Goal: Communication & Community: Answer question/provide support

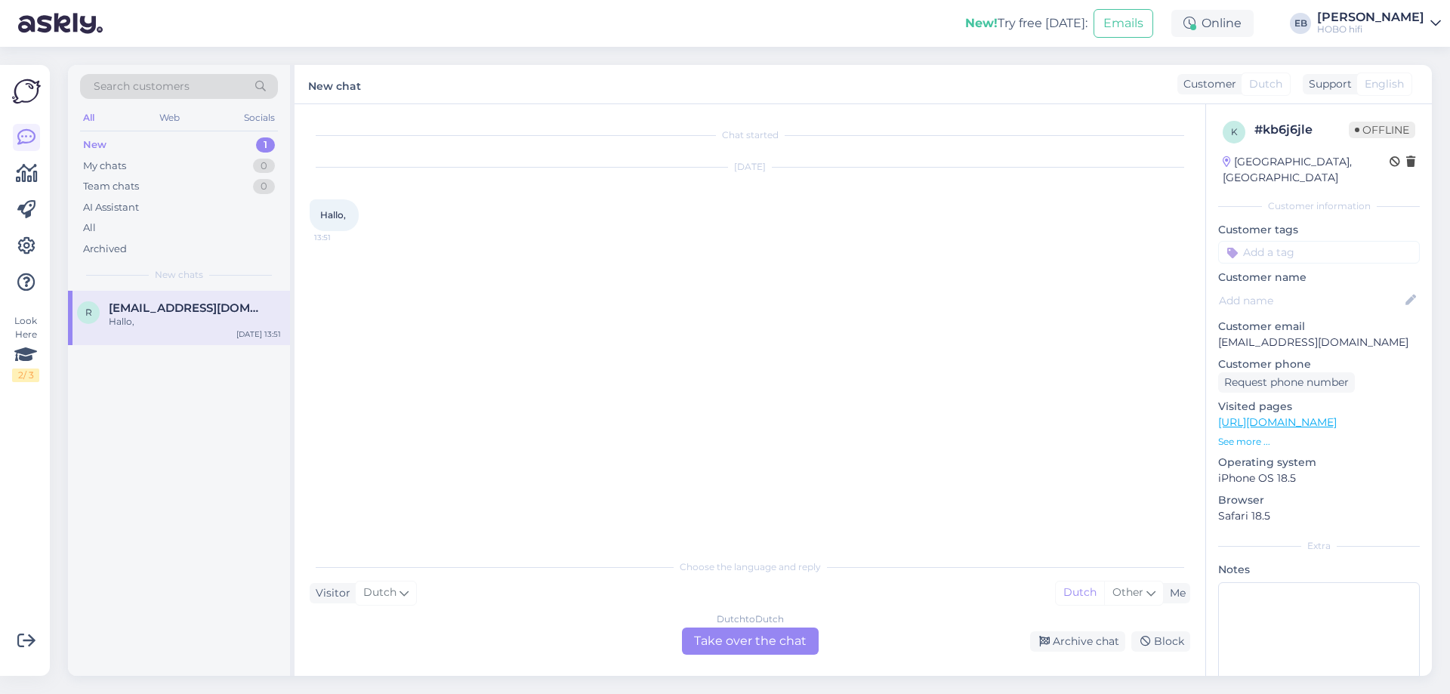
click at [171, 320] on div "Hallo," at bounding box center [195, 322] width 172 height 14
click at [768, 646] on div "Dutch to Dutch Take over the chat" at bounding box center [750, 641] width 137 height 27
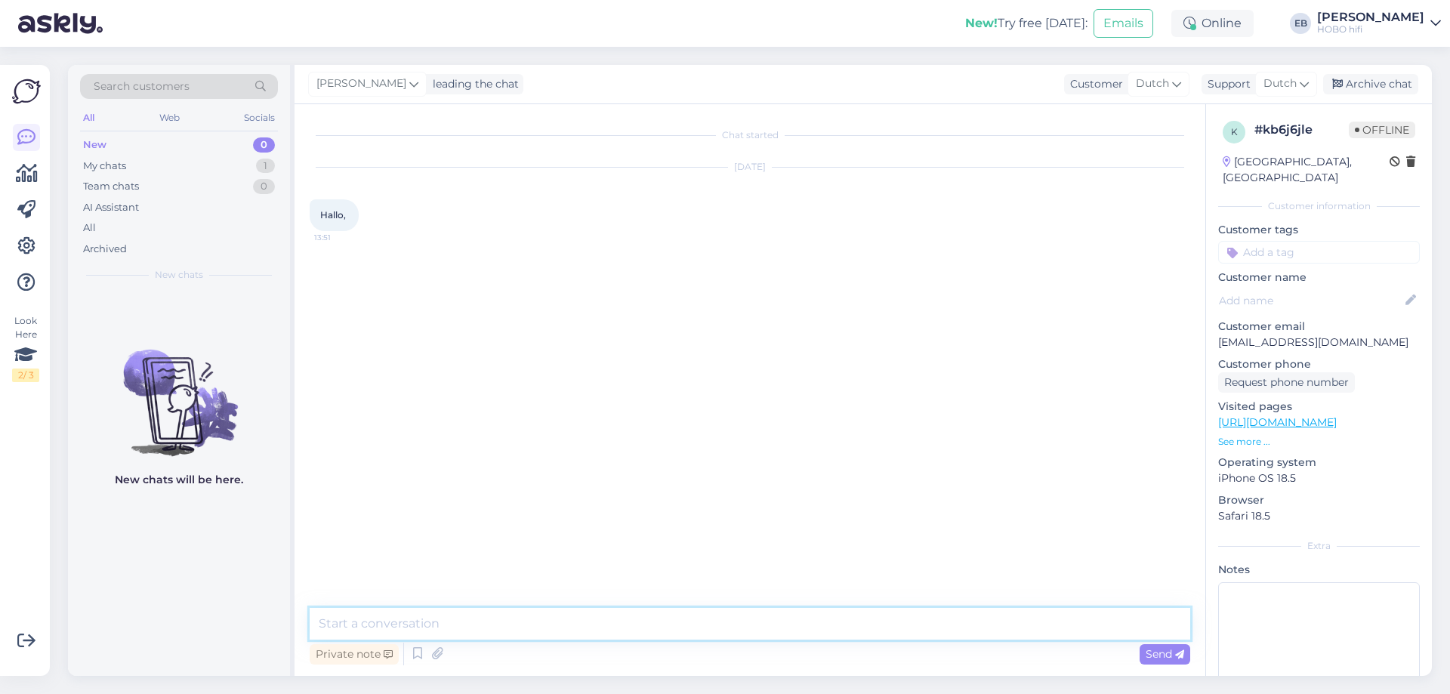
click at [668, 620] on textarea at bounding box center [750, 624] width 881 height 32
type textarea "Hallo, waarmee kunnen we je helpen?"
click at [1387, 87] on div "Archive chat" at bounding box center [1370, 84] width 95 height 20
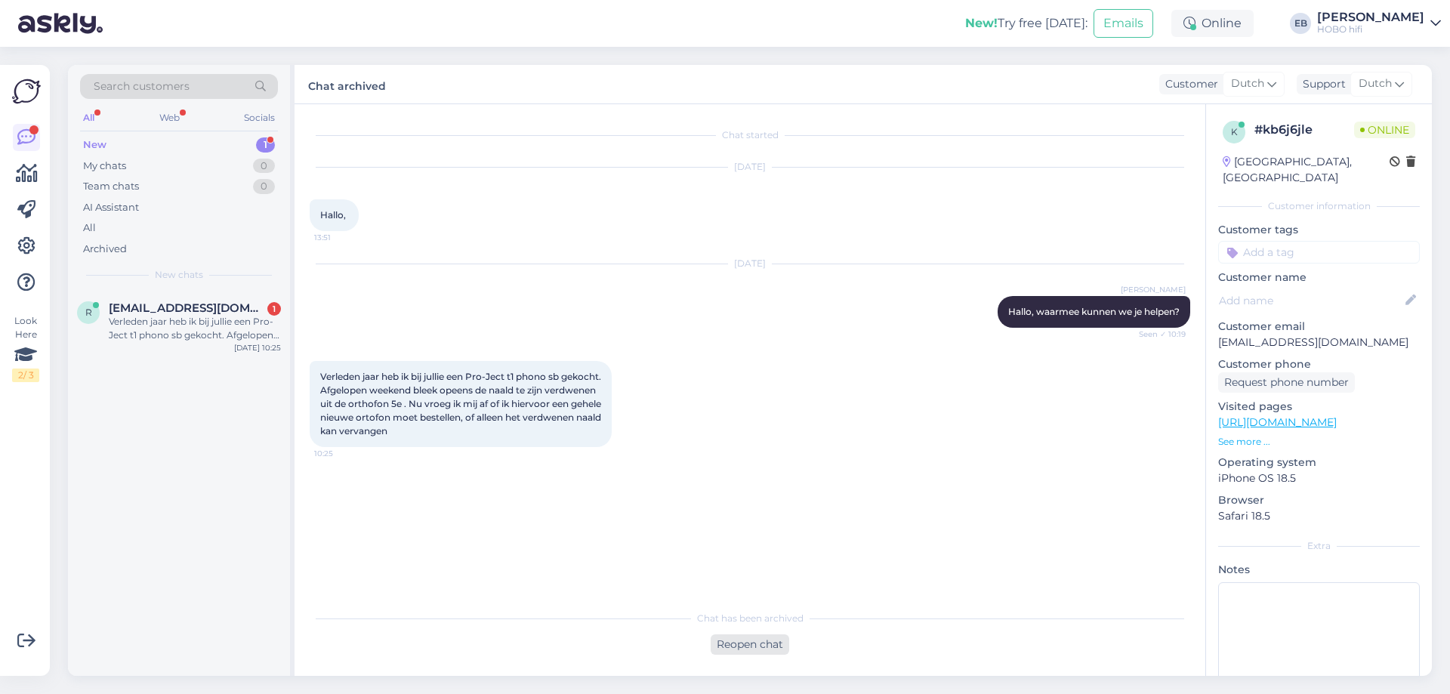
click at [759, 647] on div "Reopen chat" at bounding box center [750, 644] width 79 height 20
click at [736, 643] on div "Dutch to Dutch Take over the chat" at bounding box center [750, 641] width 137 height 27
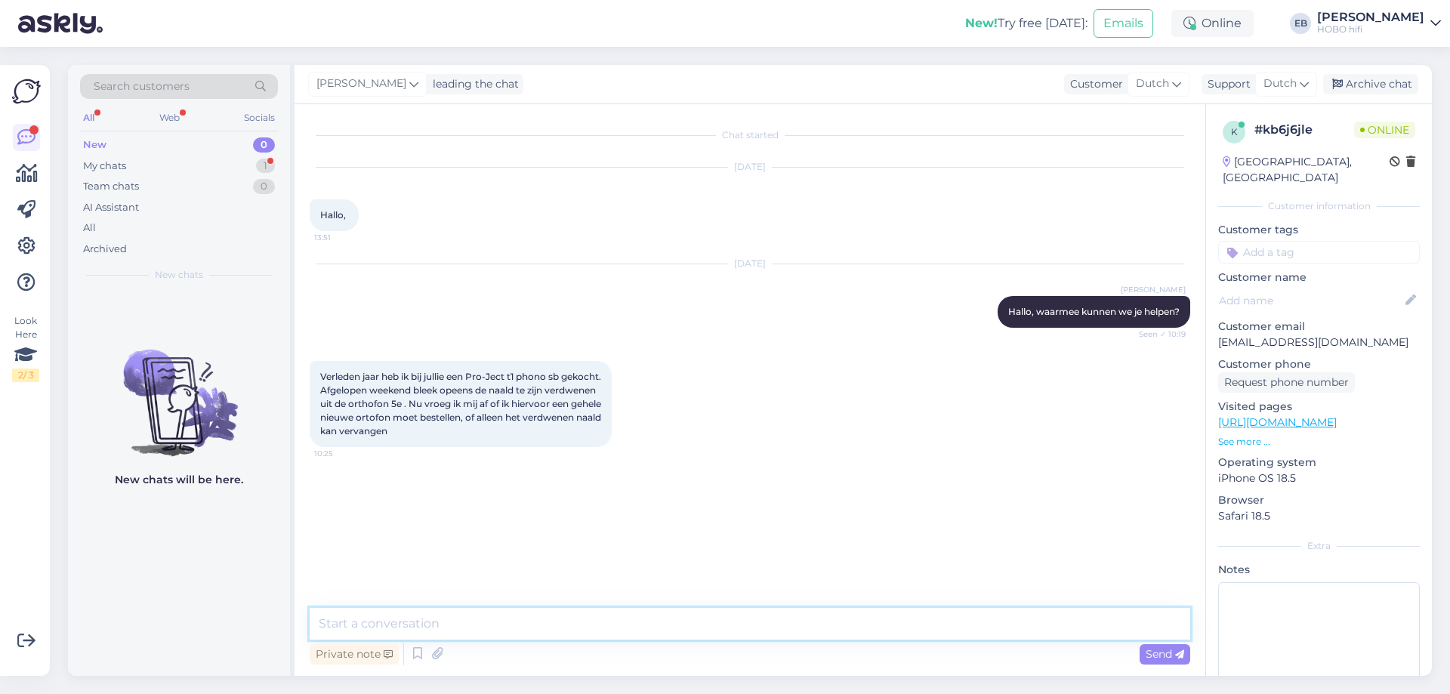
click at [542, 628] on textarea at bounding box center [750, 624] width 881 height 32
click at [823, 620] on textarea "Dat is vervelend. Gelukkig kan je met alleen een nieuwe naald uit de voten:" at bounding box center [750, 624] width 881 height 32
paste textarea "[URL][DOMAIN_NAME]"
type textarea "Dat is vervelend. Gelukkig kan je met alleen een nieuwe naald uit de voten: [UR…"
click at [1157, 656] on span "Send" at bounding box center [1165, 654] width 39 height 14
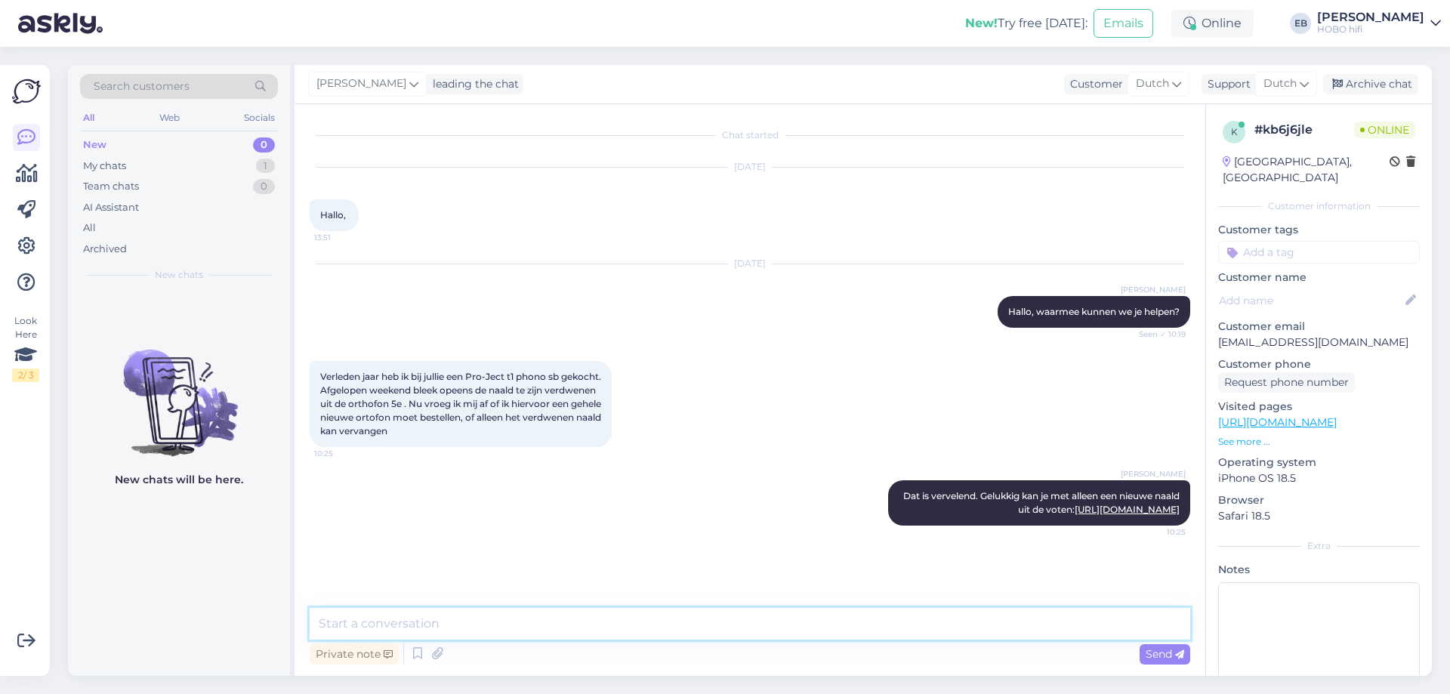
click at [668, 628] on textarea at bounding box center [750, 624] width 881 height 32
type textarea "Als we je verder kunne helpen, laat het ons gerust weten."
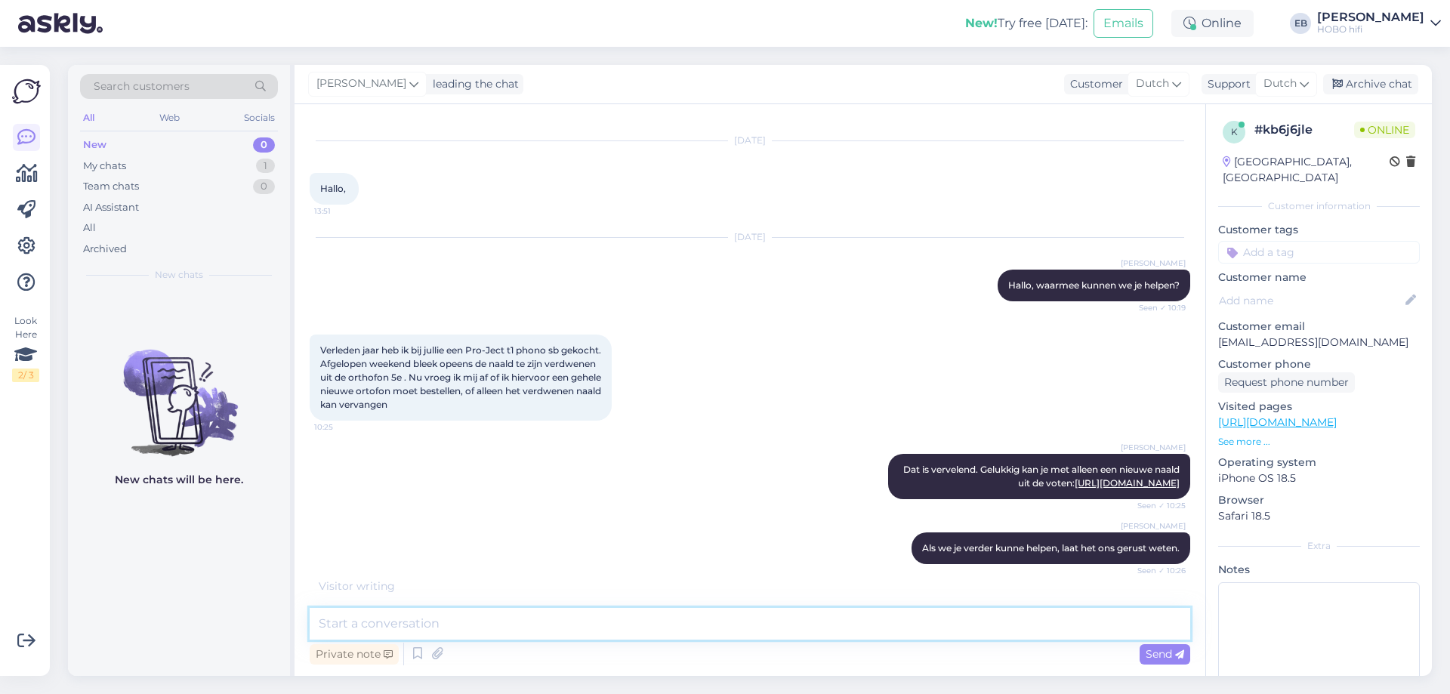
scroll to position [91, 0]
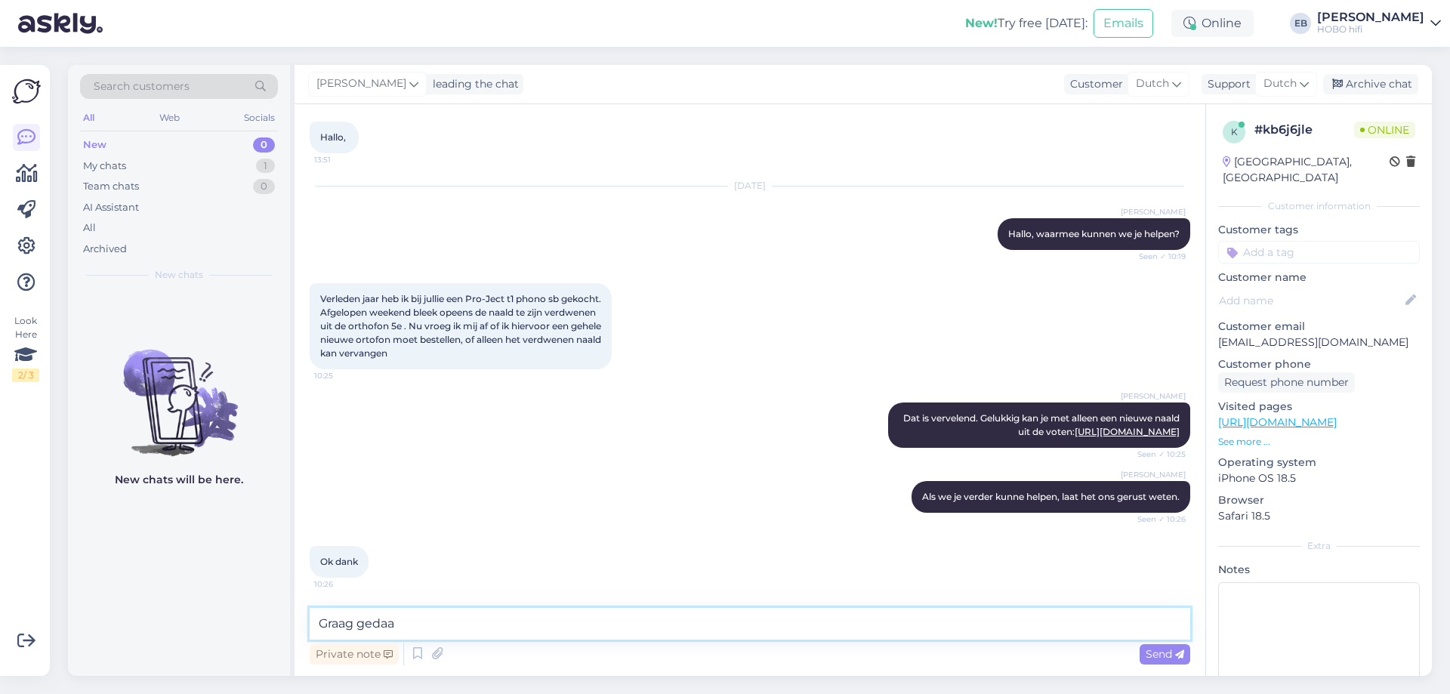
type textarea "Graag gedaan"
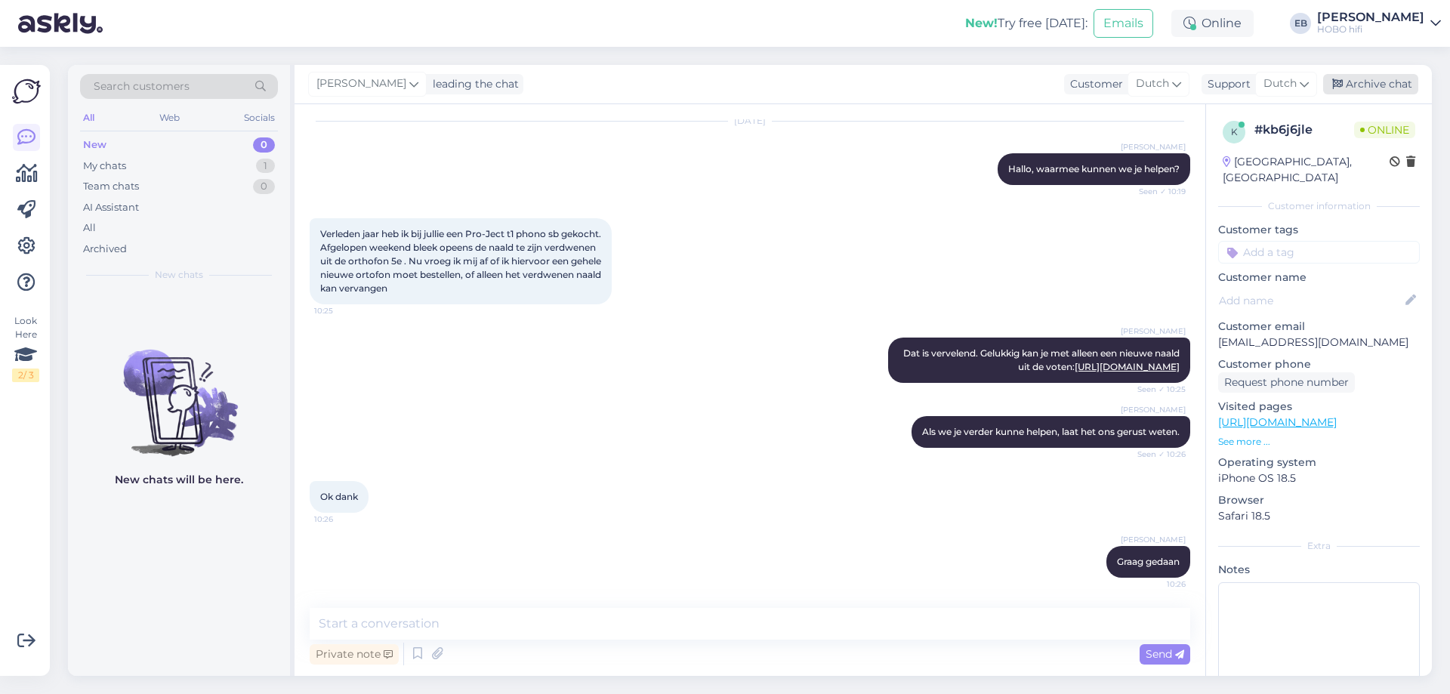
click at [1392, 89] on div "Archive chat" at bounding box center [1370, 84] width 95 height 20
